Goal: Check status: Check status

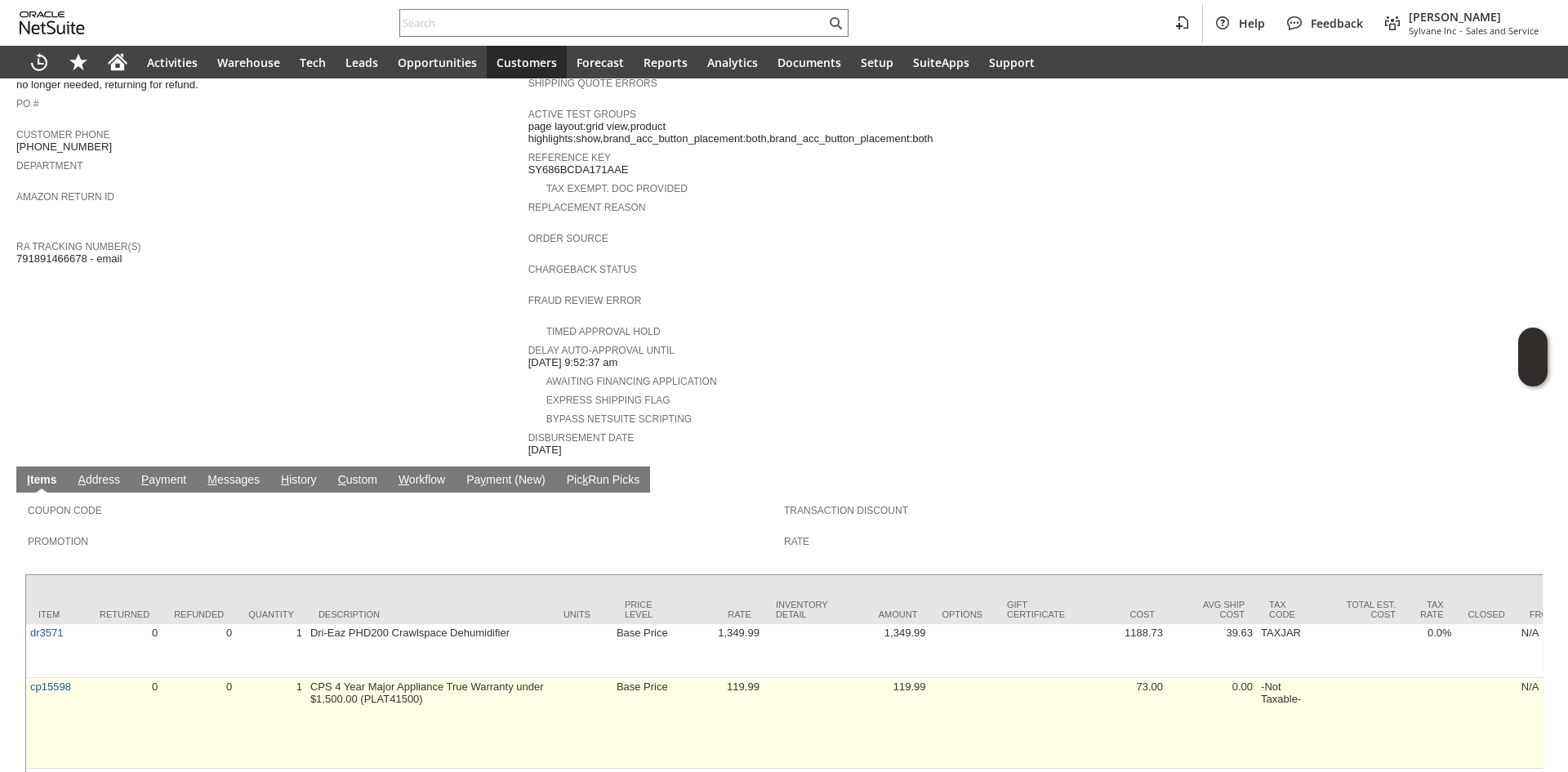
scroll to position [516, 0]
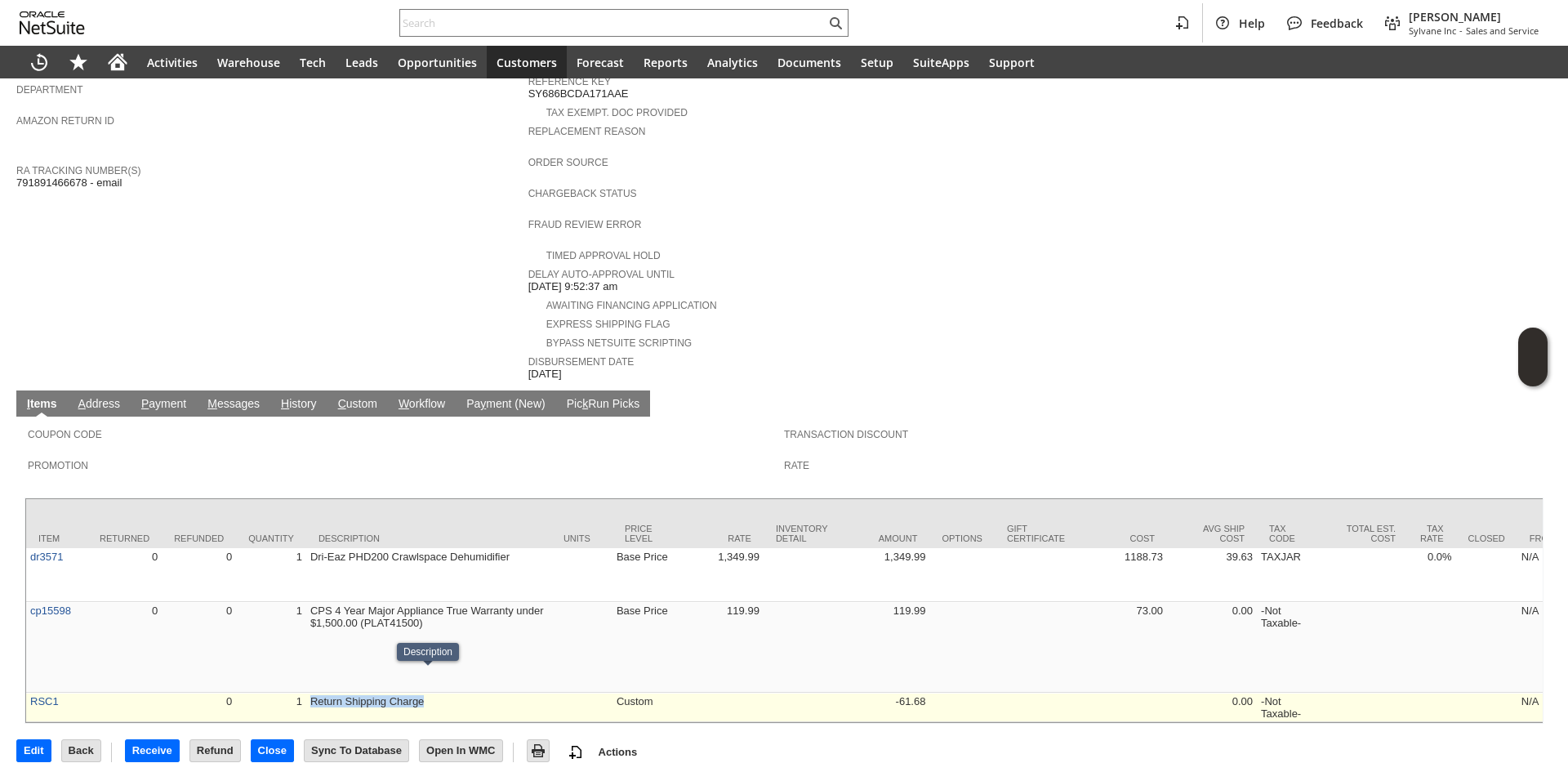
drag, startPoint x: 466, startPoint y: 680, endPoint x: 310, endPoint y: 688, distance: 156.2
click at [310, 693] on td "Return Shipping Charge" at bounding box center [429, 708] width 245 height 30
click at [622, 693] on td "Custom" at bounding box center [643, 708] width 62 height 30
drag, startPoint x: 615, startPoint y: 687, endPoint x: 745, endPoint y: 683, distance: 130.1
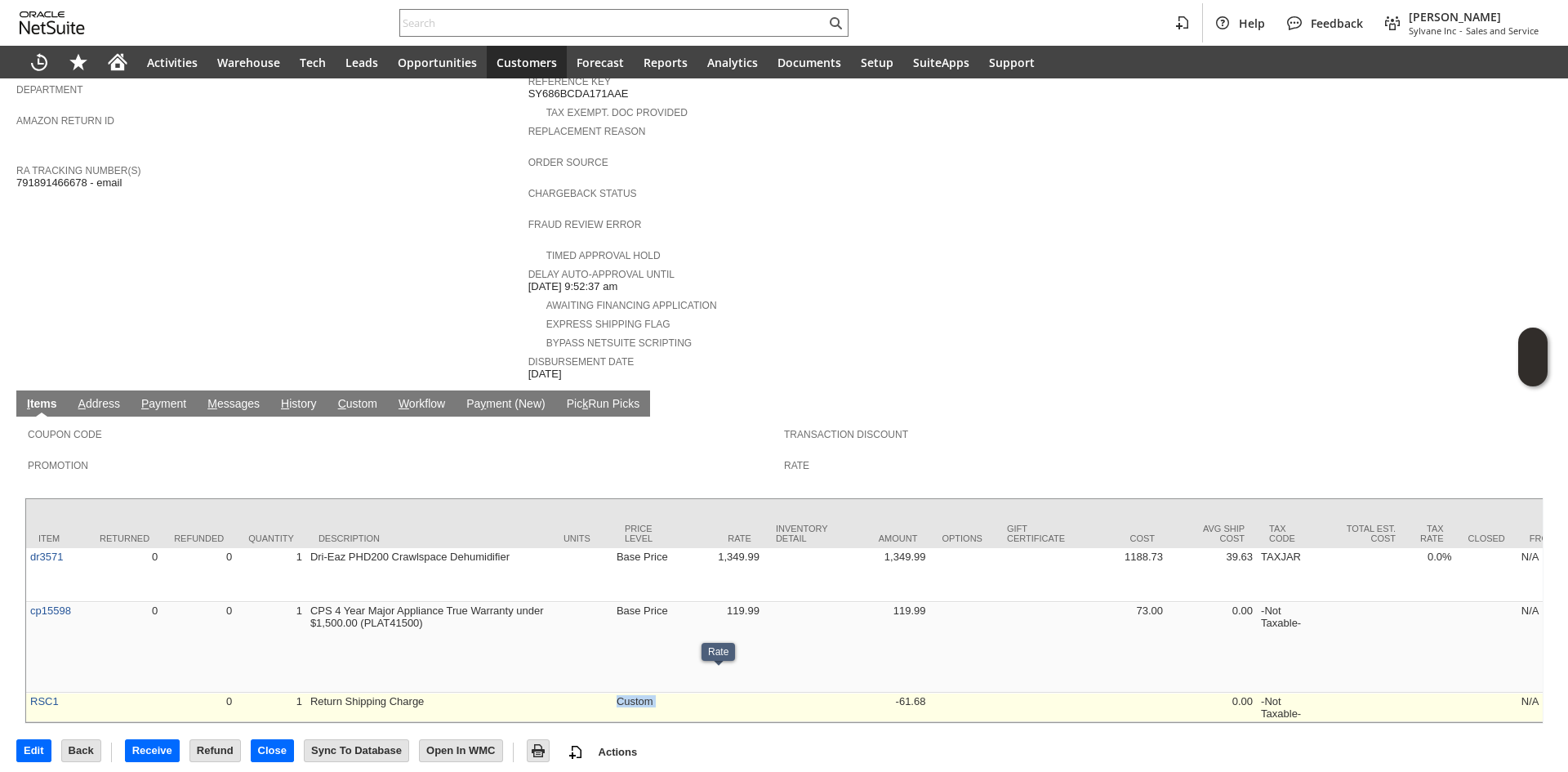
click at [745, 693] on td at bounding box center [718, 708] width 89 height 30
click at [696, 693] on td at bounding box center [718, 708] width 89 height 30
drag, startPoint x: 599, startPoint y: 688, endPoint x: 666, endPoint y: 685, distance: 67.1
click at [666, 693] on td "Custom" at bounding box center [643, 708] width 62 height 30
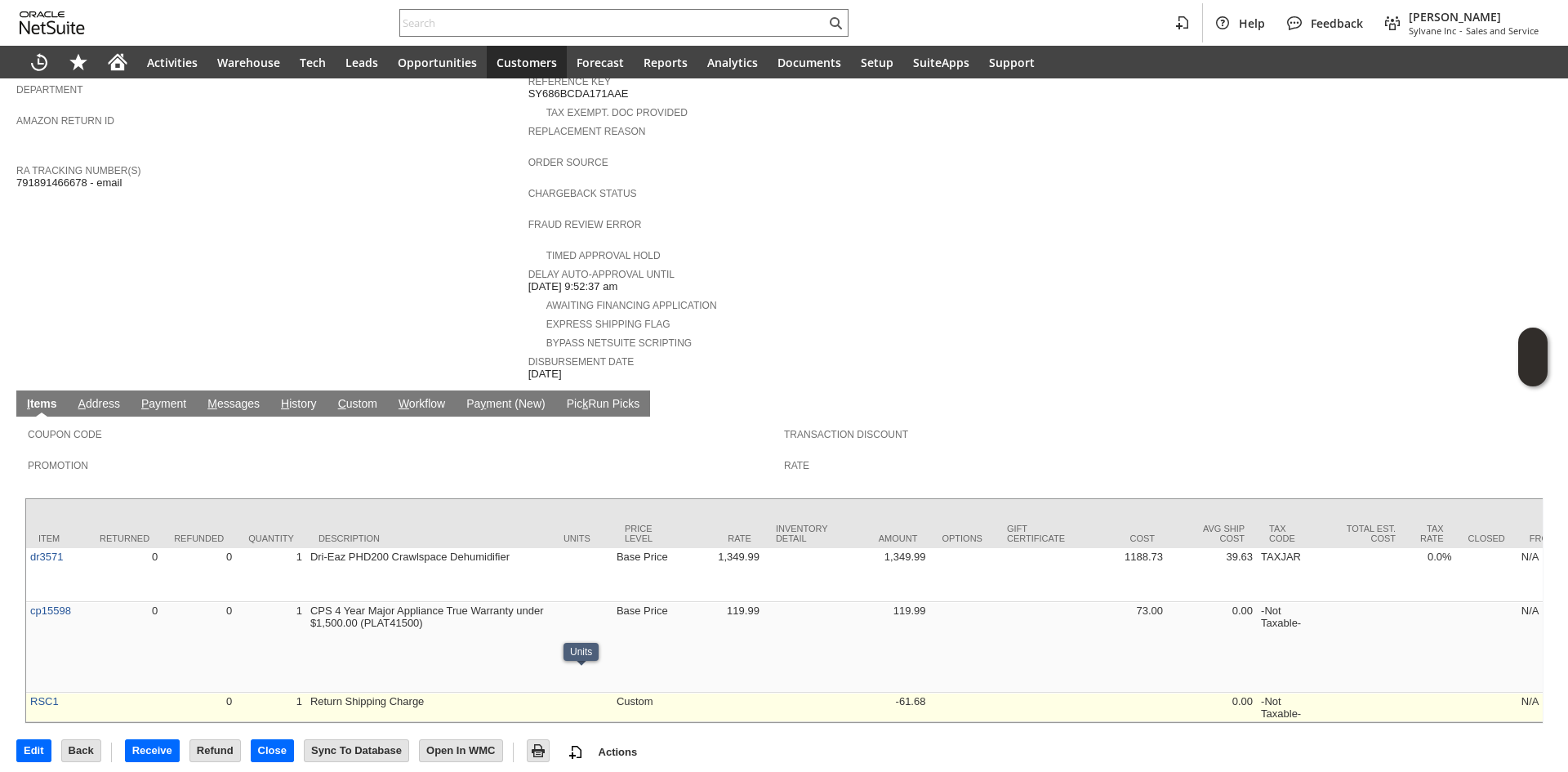
drag, startPoint x: 593, startPoint y: 692, endPoint x: 695, endPoint y: 691, distance: 102.0
click at [596, 693] on td at bounding box center [582, 708] width 62 height 30
click at [748, 696] on td at bounding box center [718, 708] width 89 height 30
drag, startPoint x: 875, startPoint y: 680, endPoint x: 1000, endPoint y: 682, distance: 125.0
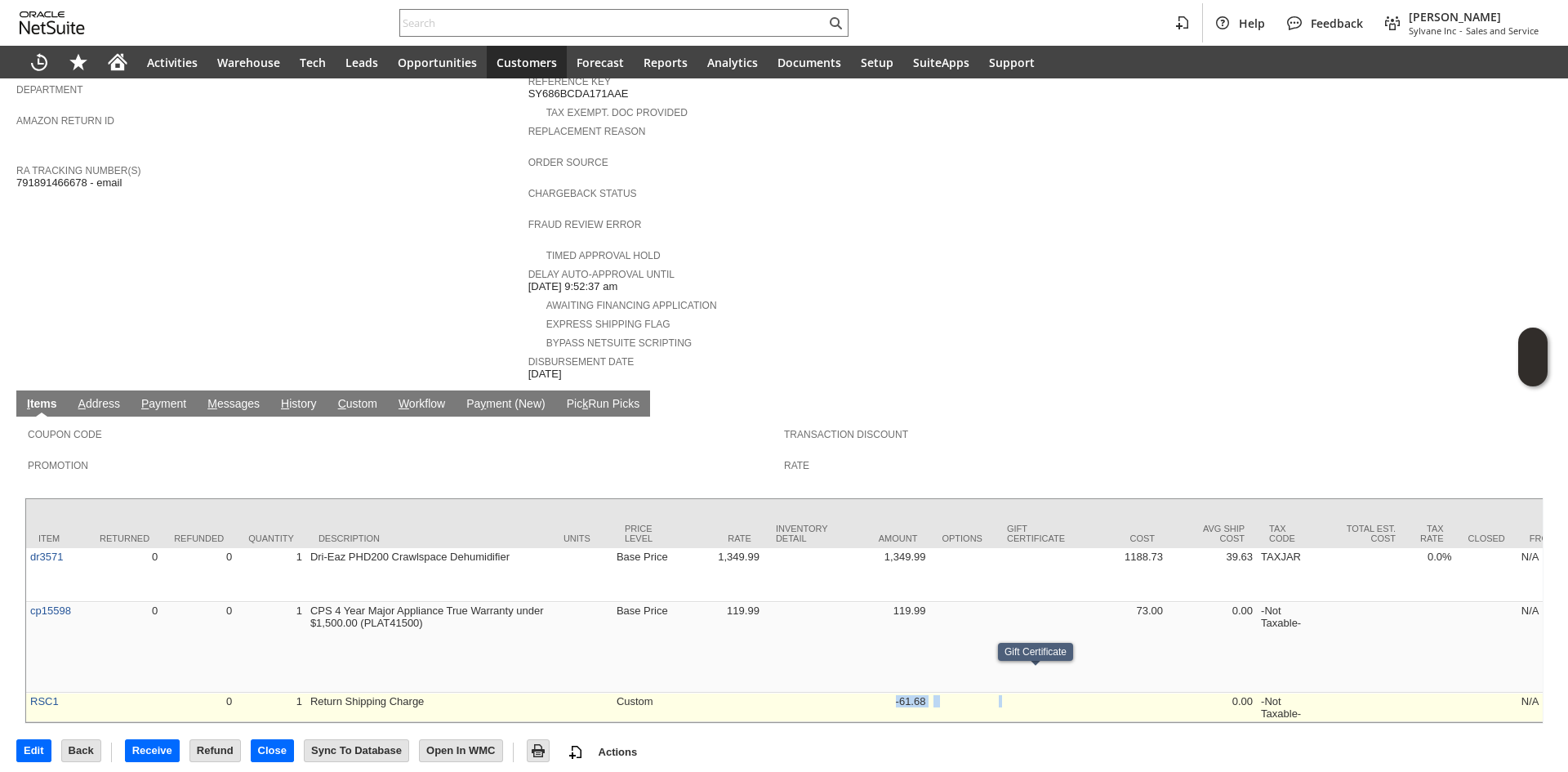
click at [1000, 693] on td at bounding box center [1036, 708] width 82 height 30
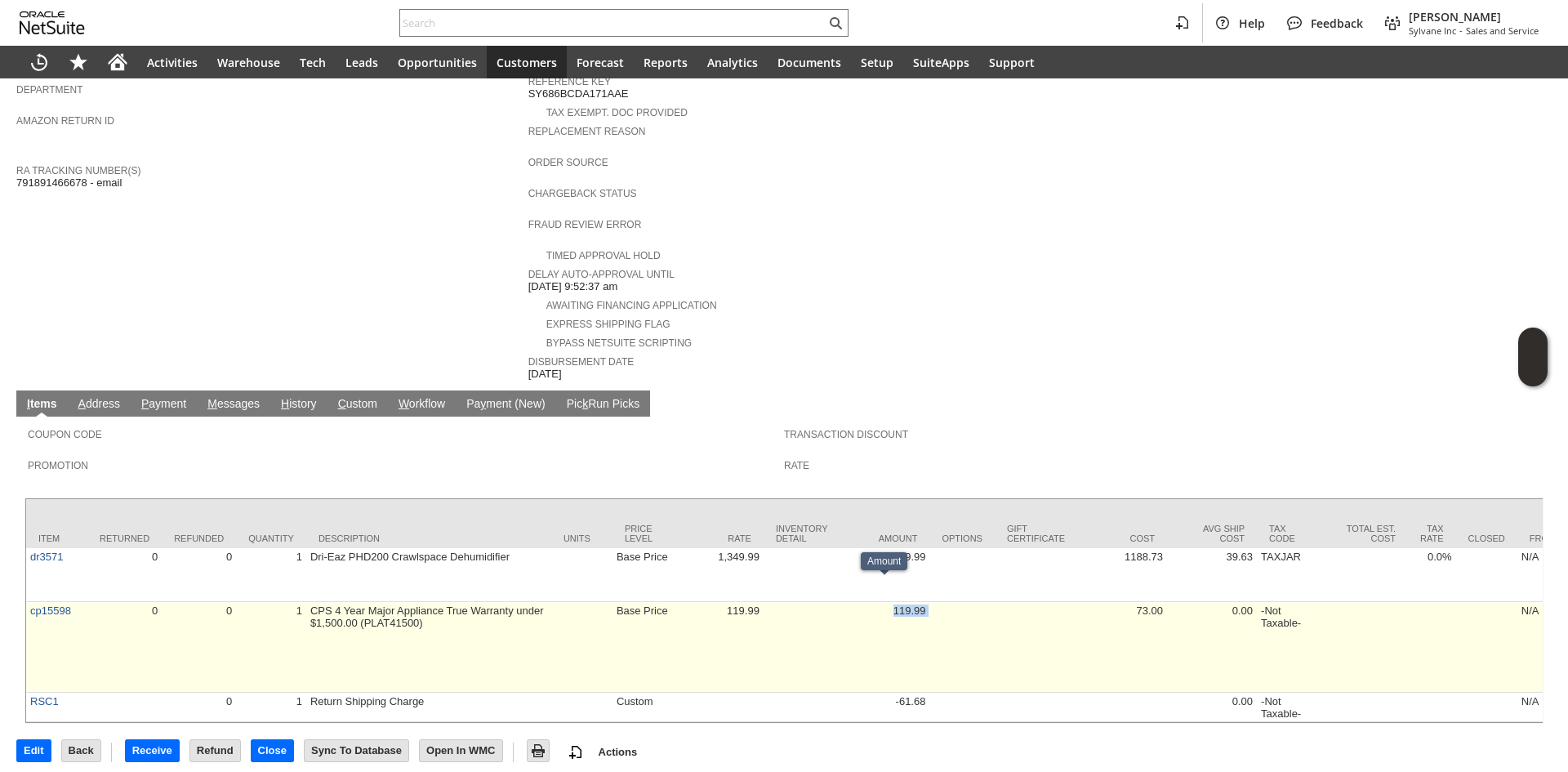
drag, startPoint x: 930, startPoint y: 613, endPoint x: 891, endPoint y: 604, distance: 40.0
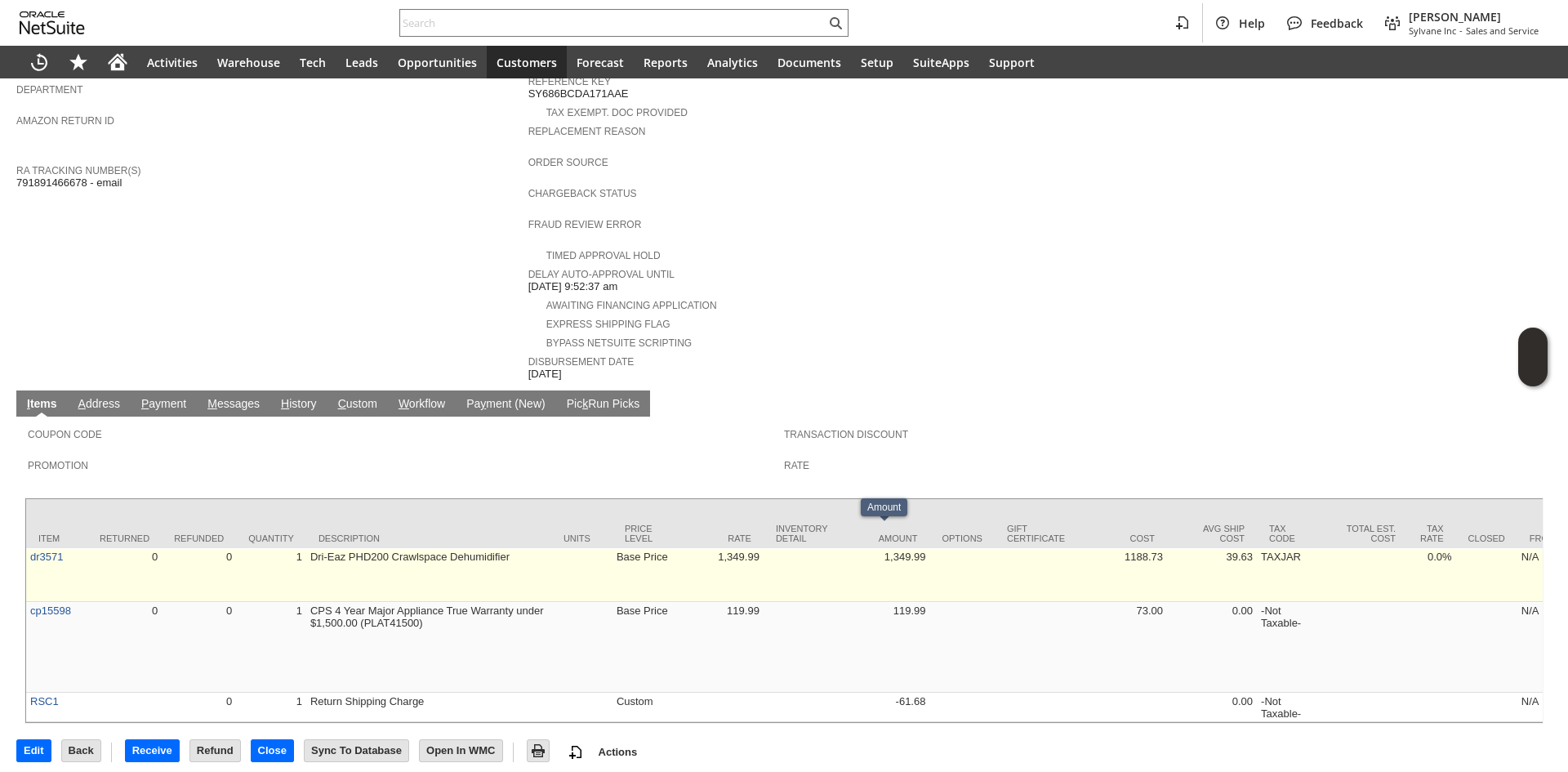
click at [914, 563] on td "1,349.99" at bounding box center [884, 575] width 89 height 54
